Goal: Check status: Check status

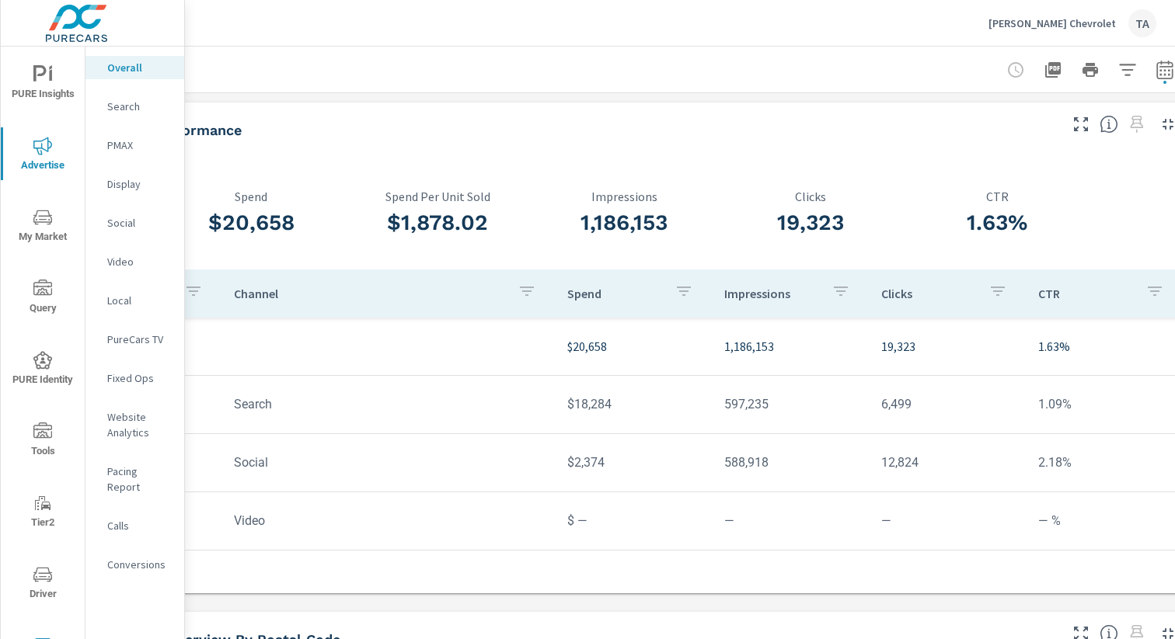
scroll to position [0, 160]
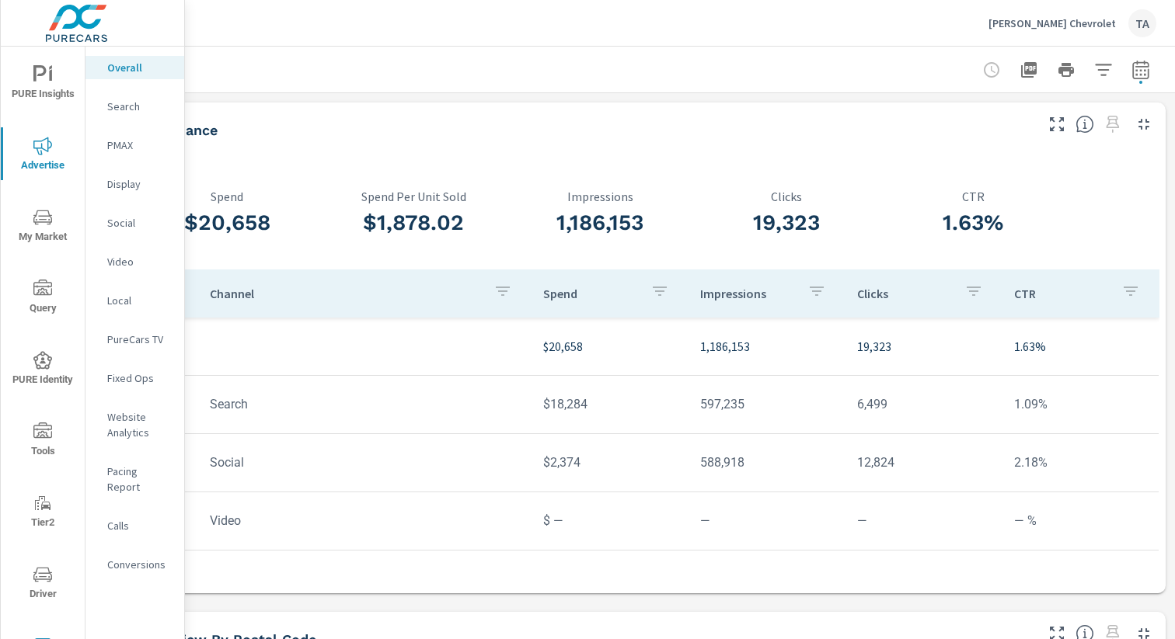
click at [1153, 68] on button "button" at bounding box center [1140, 69] width 31 height 31
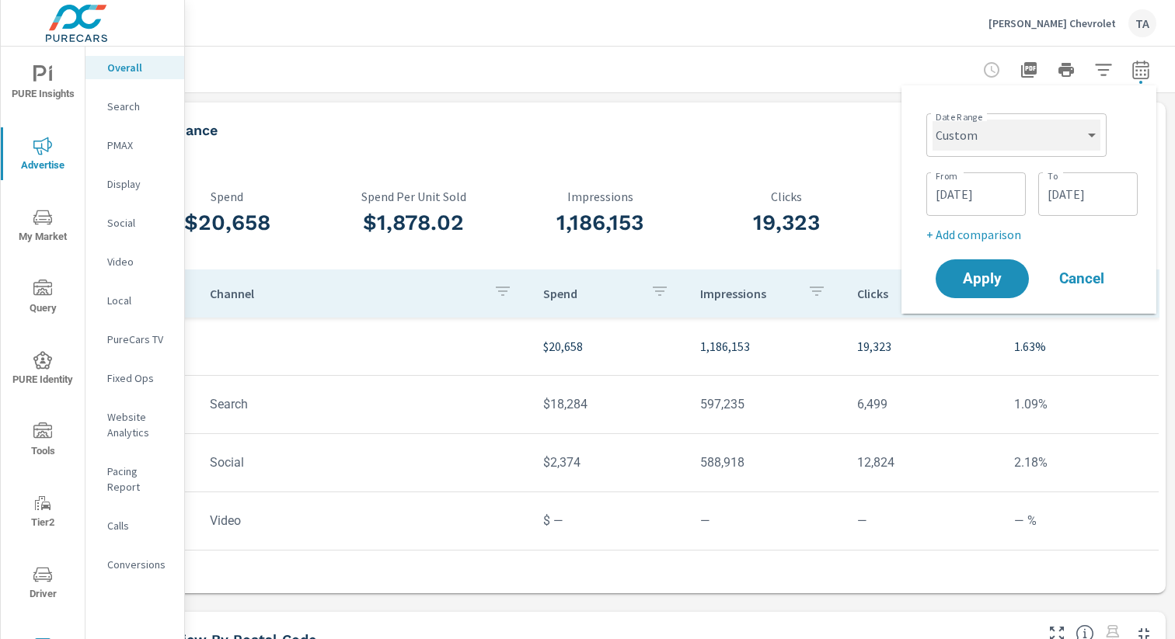
click at [1000, 137] on select "Custom [DATE] Last week Last 7 days Last 14 days Last 30 days Last 45 days Last…" at bounding box center [1016, 135] width 168 height 31
click at [932, 120] on select "Custom [DATE] Last week Last 7 days Last 14 days Last 30 days Last 45 days Last…" at bounding box center [1016, 135] width 168 height 31
select select "Last 3 months"
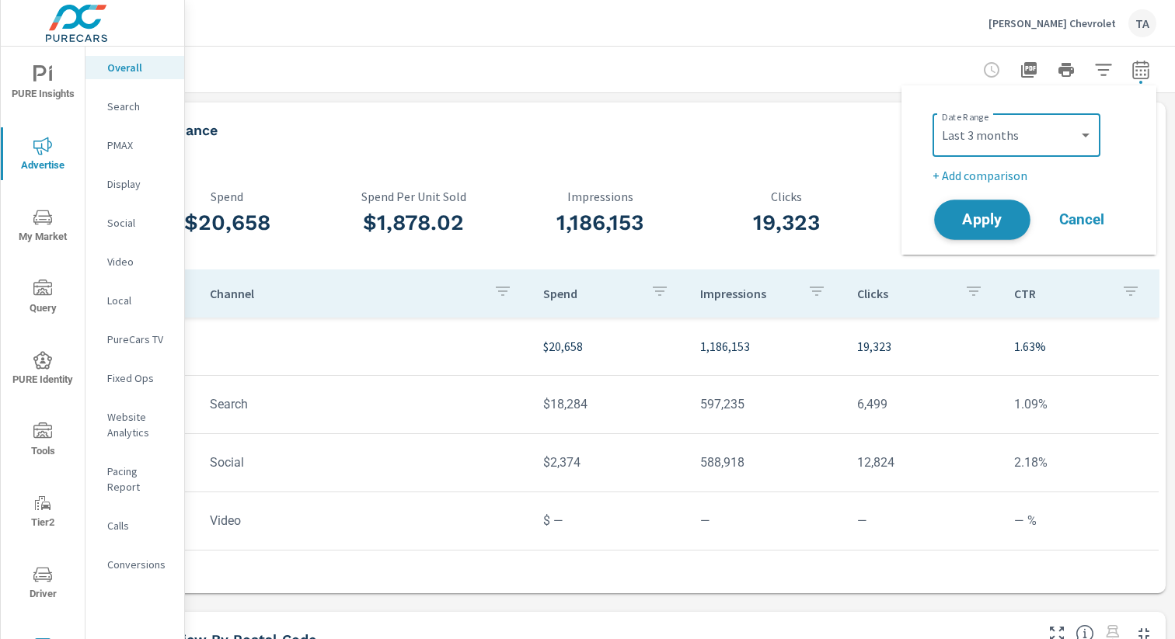
click at [976, 217] on span "Apply" at bounding box center [982, 220] width 64 height 15
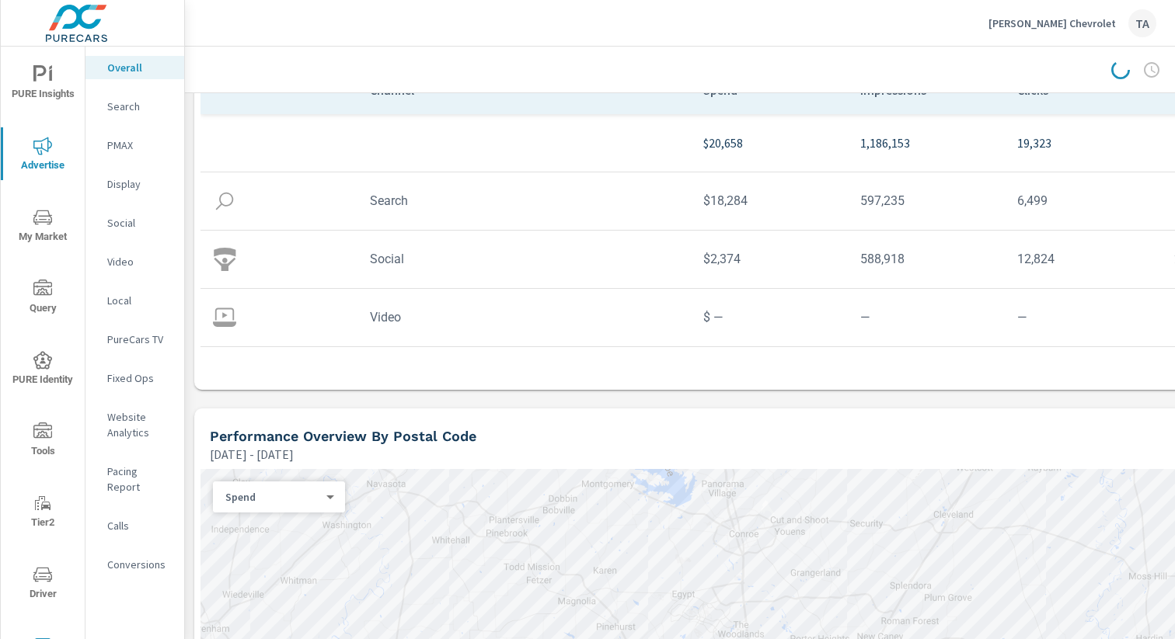
scroll to position [0, 0]
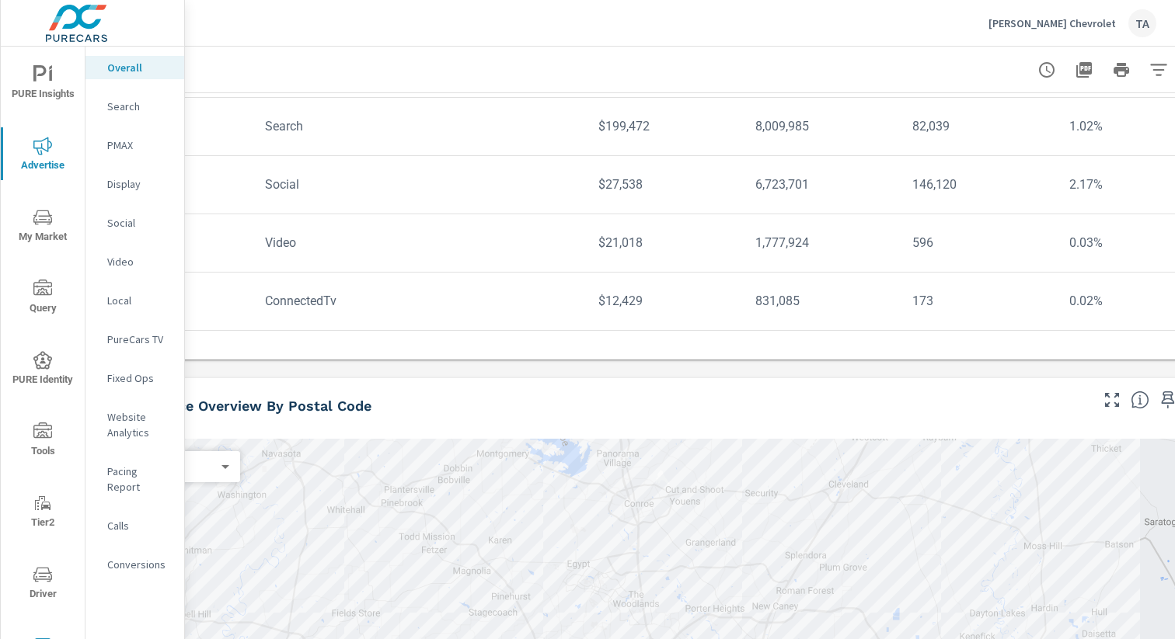
scroll to position [253, 105]
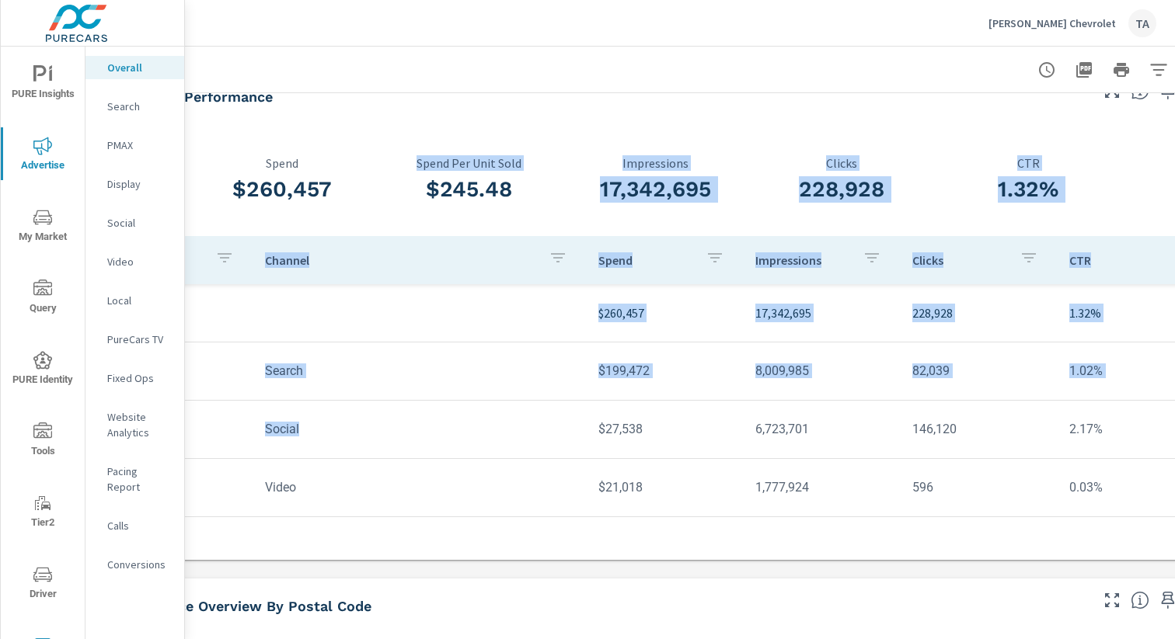
drag, startPoint x: 561, startPoint y: 395, endPoint x: 507, endPoint y: 134, distance: 267.2
click at [507, 140] on div "$260,457 Spend $245.48 Spend Per Unit Sold 17,342,695 Impressions 228,928 Click…" at bounding box center [655, 342] width 1119 height 424
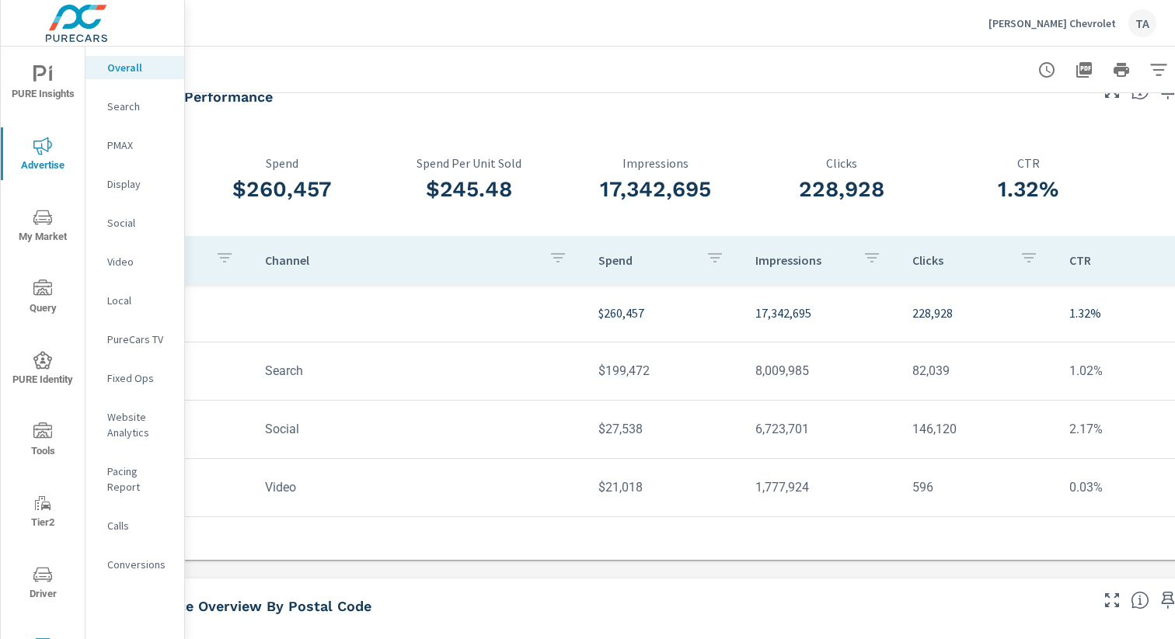
click at [514, 207] on div "$245.48 Spend Per Unit Sold" at bounding box center [468, 182] width 186 height 53
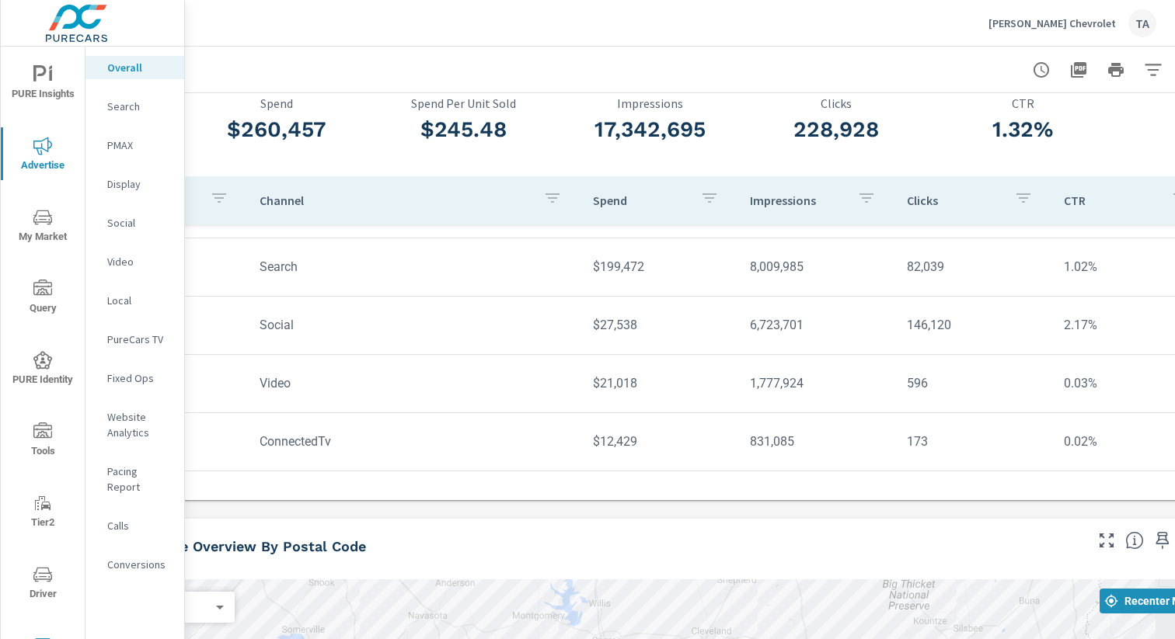
scroll to position [106, 110]
